Goal: Check status: Check status

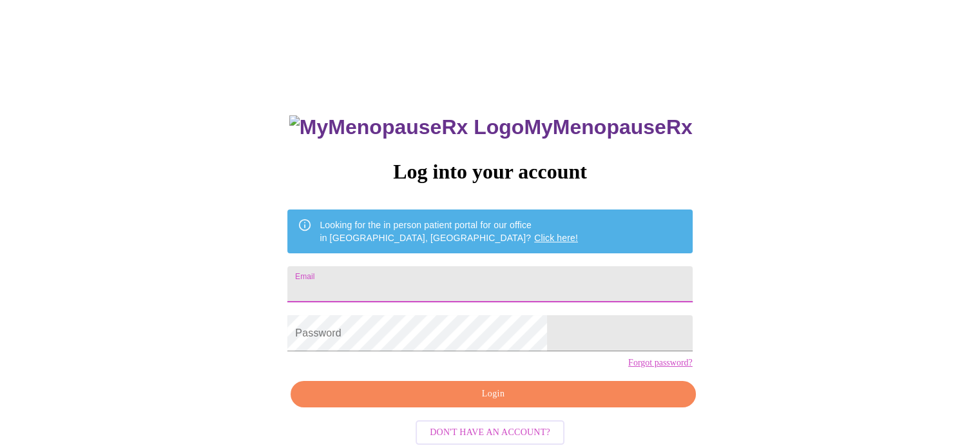
click at [387, 282] on input "Email" at bounding box center [489, 284] width 405 height 36
type input "valeriejeanneclark@gmail.com"
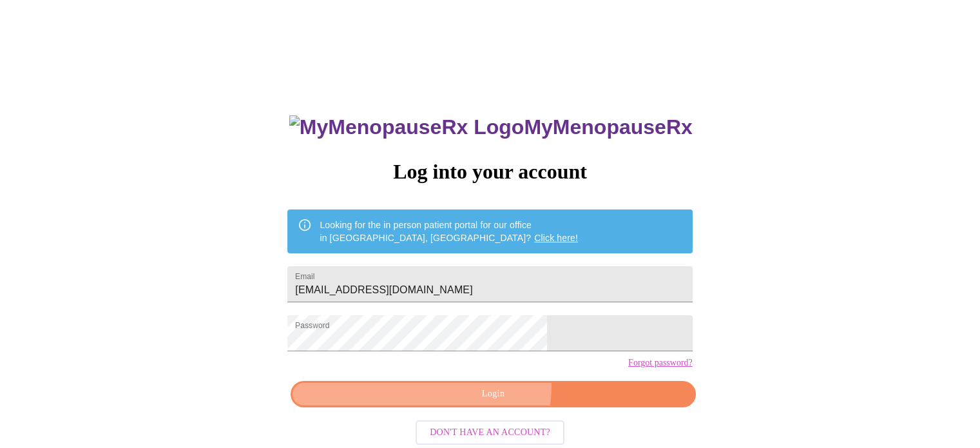
click at [479, 406] on button "Login" at bounding box center [493, 394] width 405 height 26
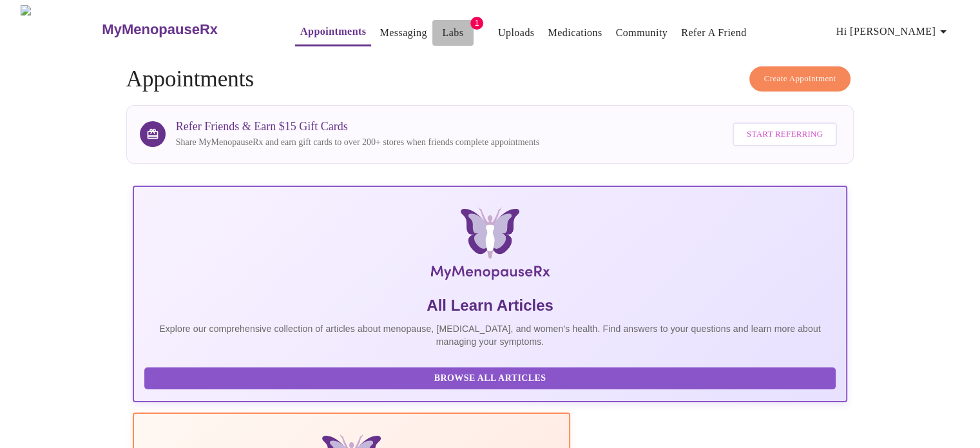
click at [442, 24] on link "Labs" at bounding box center [452, 33] width 21 height 18
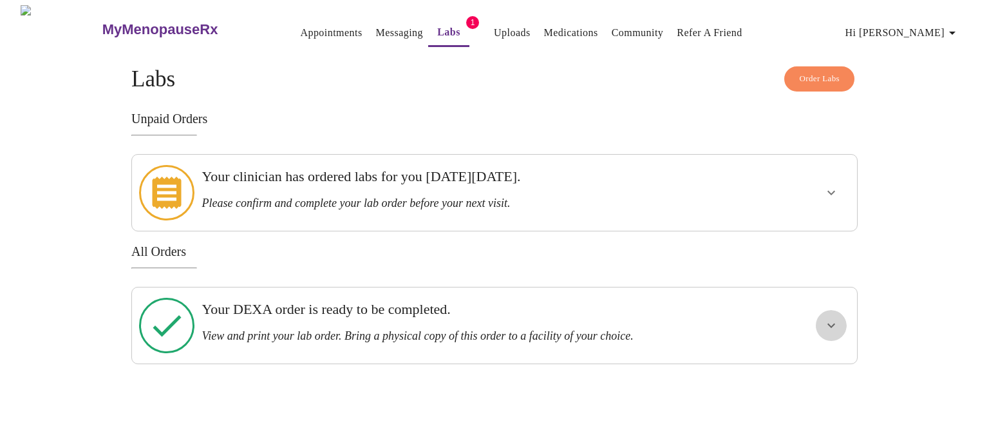
click at [833, 318] on icon "show more" at bounding box center [831, 325] width 15 height 15
click at [802, 364] on span "View Order" at bounding box center [801, 372] width 58 height 16
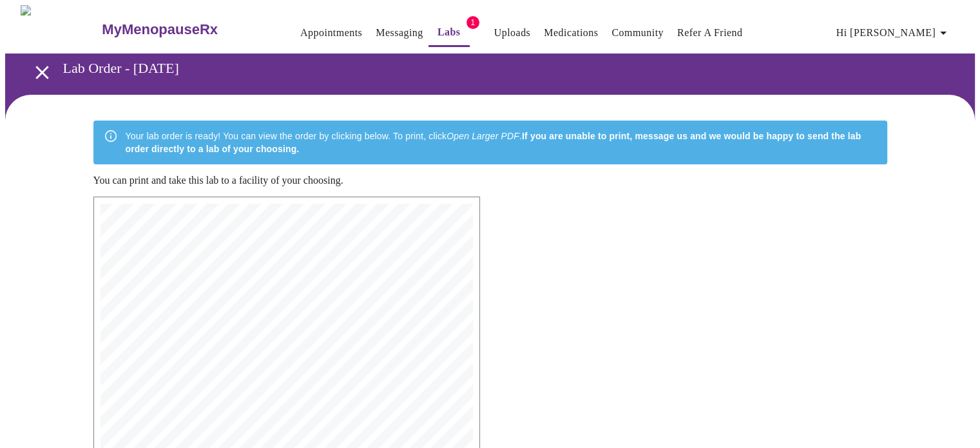
drag, startPoint x: 377, startPoint y: 344, endPoint x: 729, endPoint y: 303, distance: 354.1
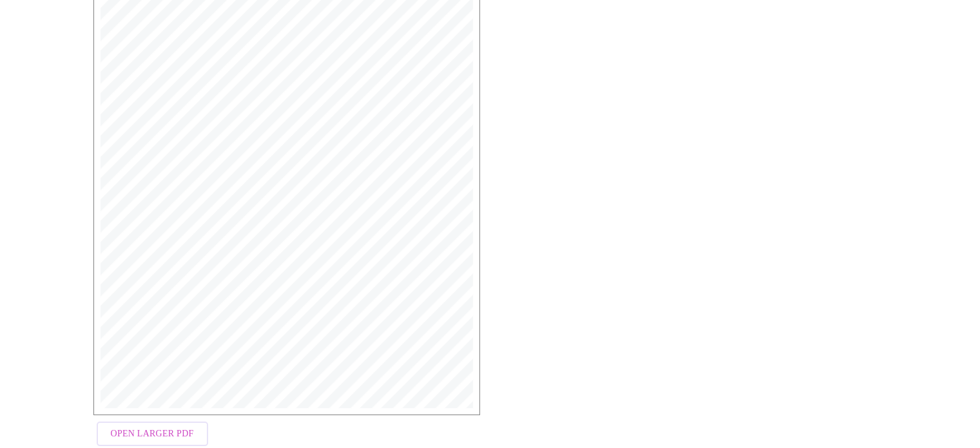
scroll to position [348, 0]
click at [151, 404] on span "Open Larger PDF" at bounding box center [152, 409] width 83 height 16
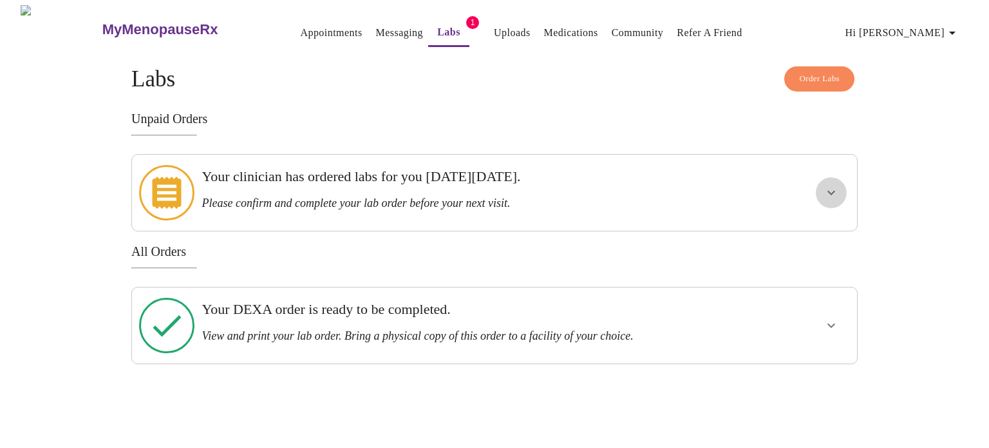
click at [836, 185] on icon "show more" at bounding box center [831, 192] width 15 height 15
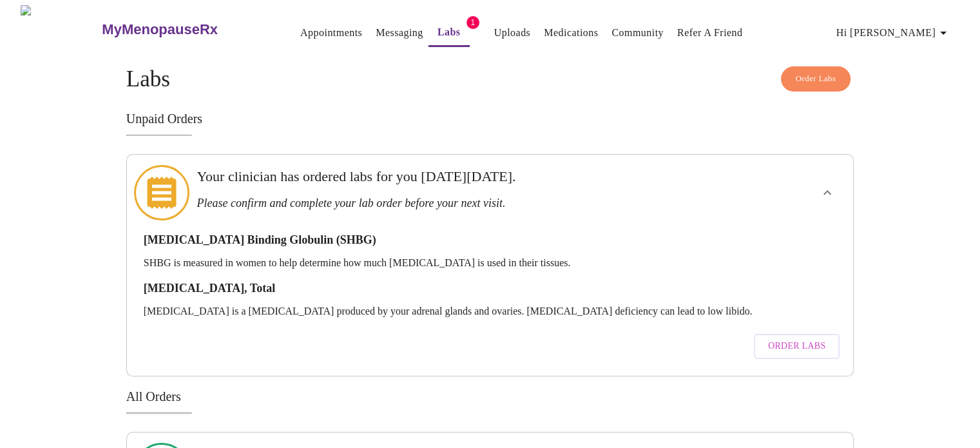
click at [794, 338] on span "Order Labs" at bounding box center [796, 346] width 57 height 16
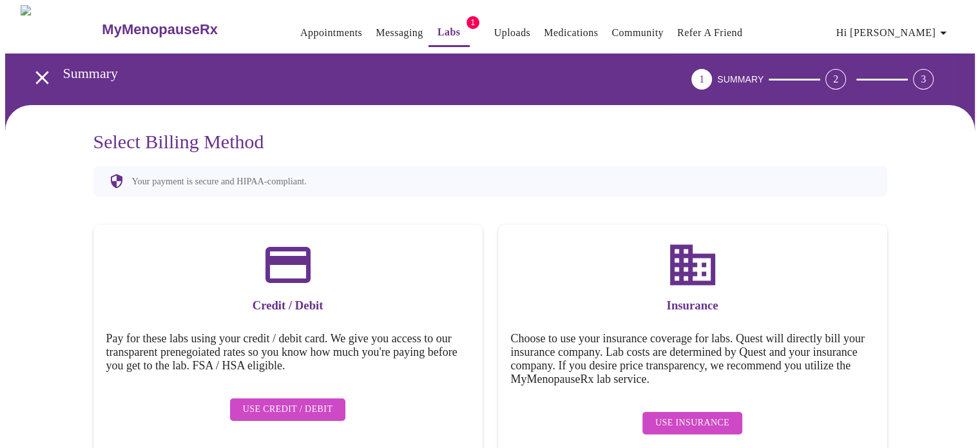
click at [41, 77] on icon "open drawer" at bounding box center [42, 77] width 23 height 23
